Goal: Find specific page/section: Find specific page/section

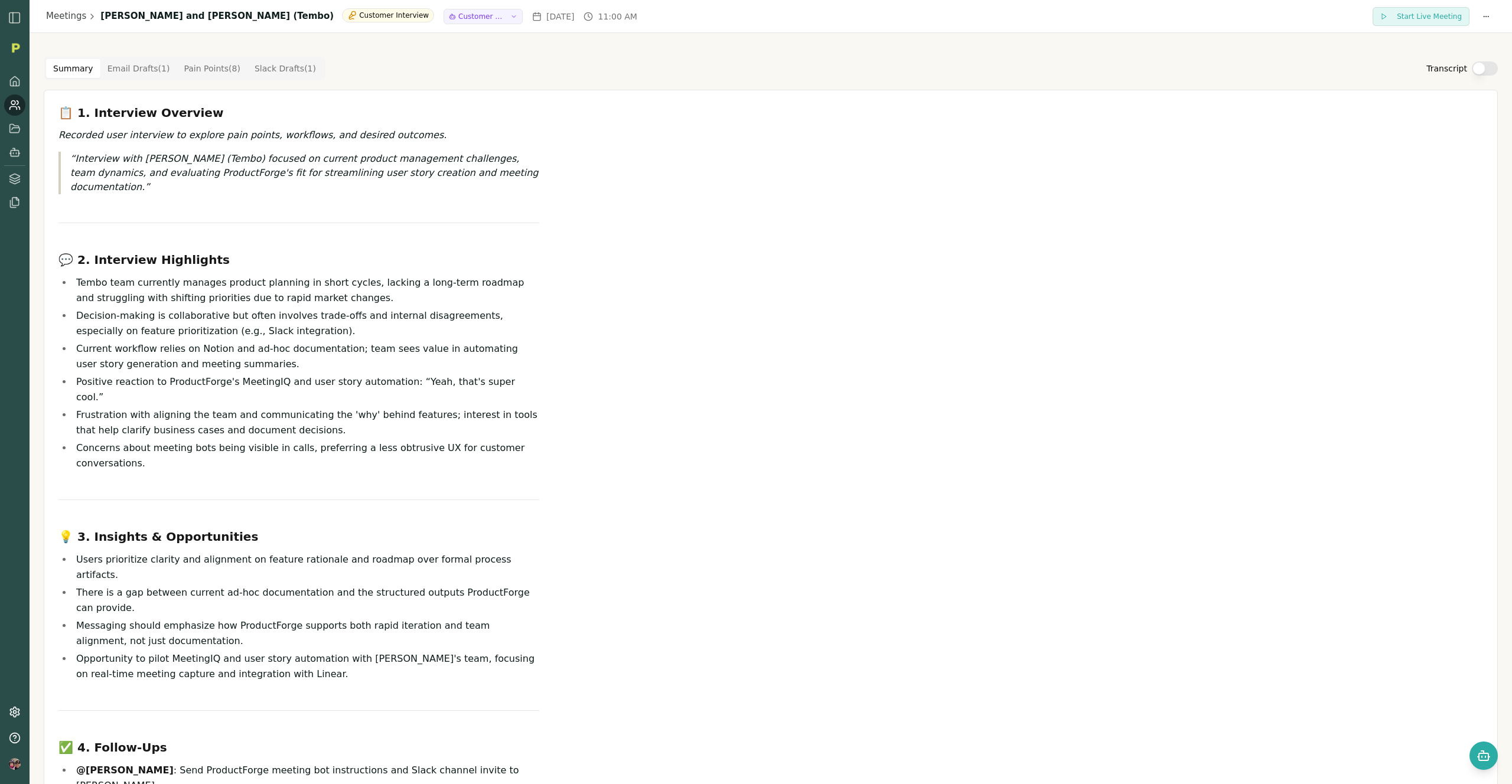
click at [1475, 64] on button "Transcript" at bounding box center [1484, 68] width 26 height 14
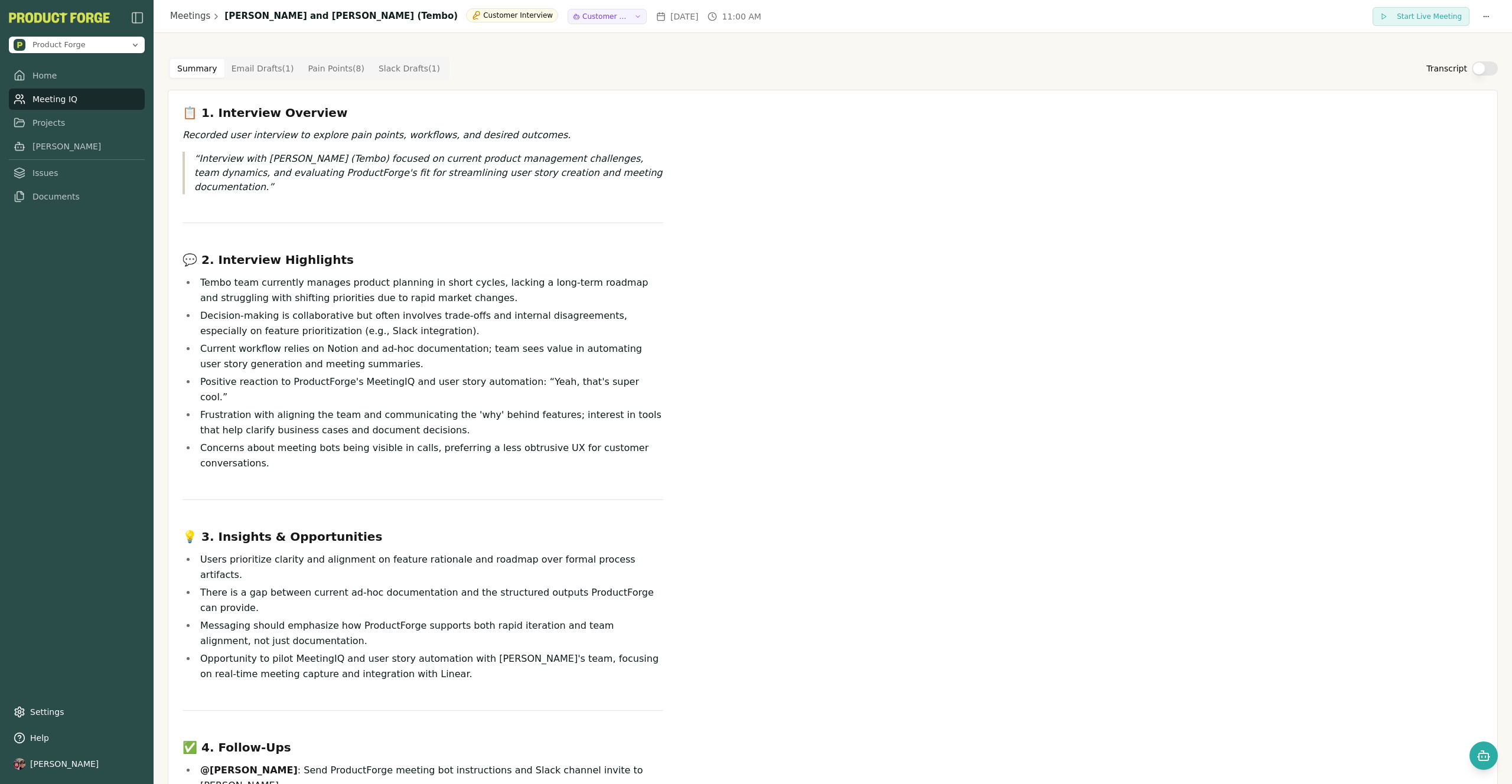
click at [1488, 66] on button "Transcript" at bounding box center [1484, 68] width 26 height 14
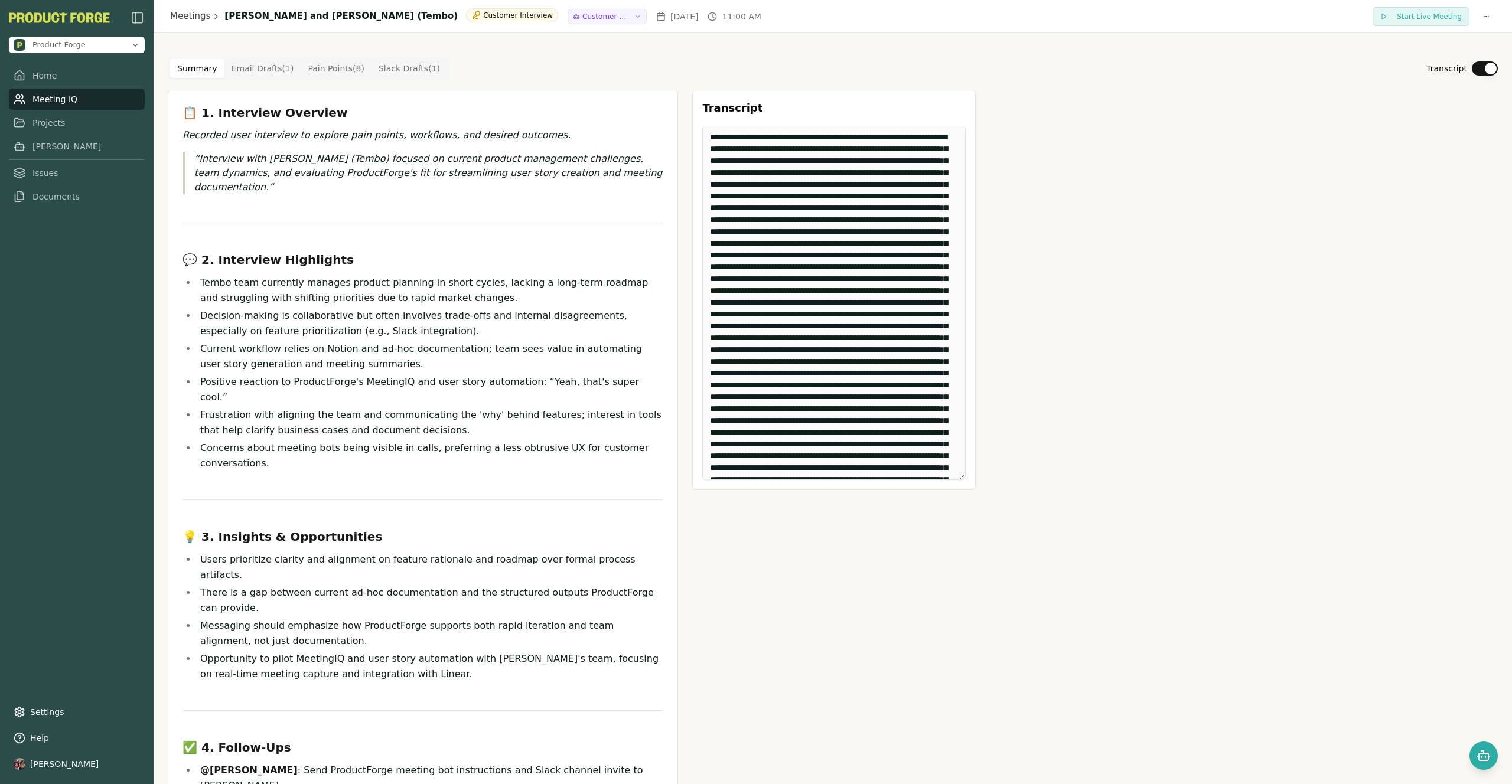
type button "on"
